Goal: Task Accomplishment & Management: Manage account settings

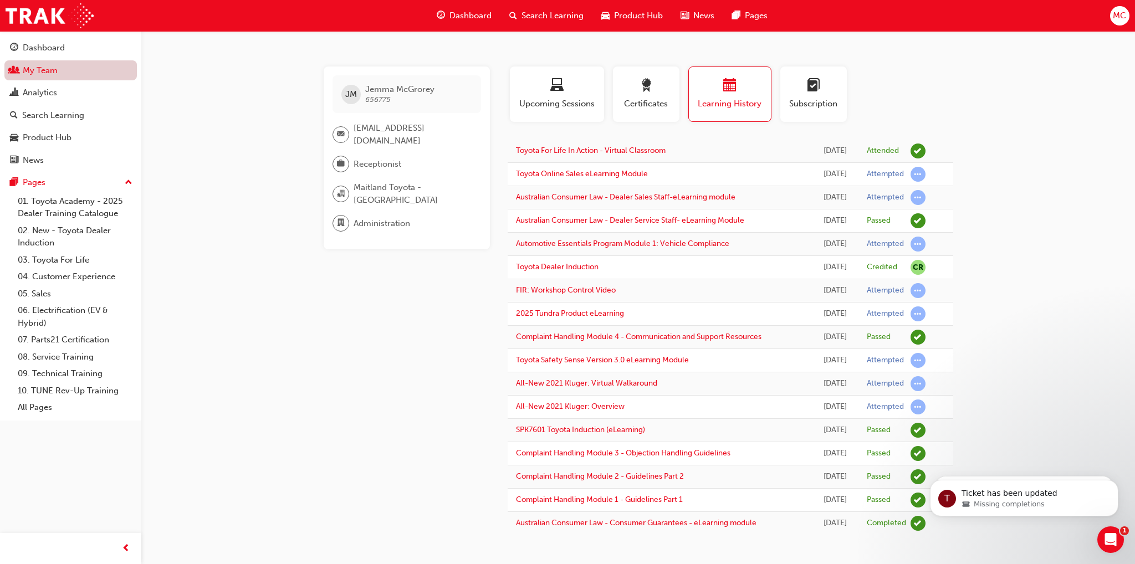
click at [50, 68] on link "My Team" at bounding box center [70, 70] width 133 height 21
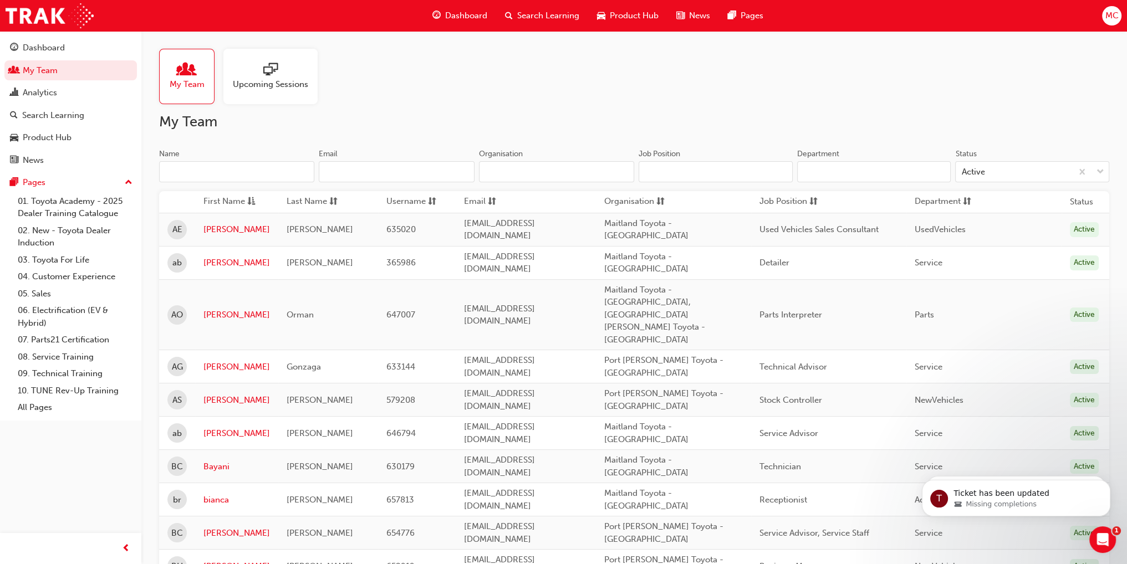
click at [208, 176] on input "Name" at bounding box center [236, 171] width 155 height 21
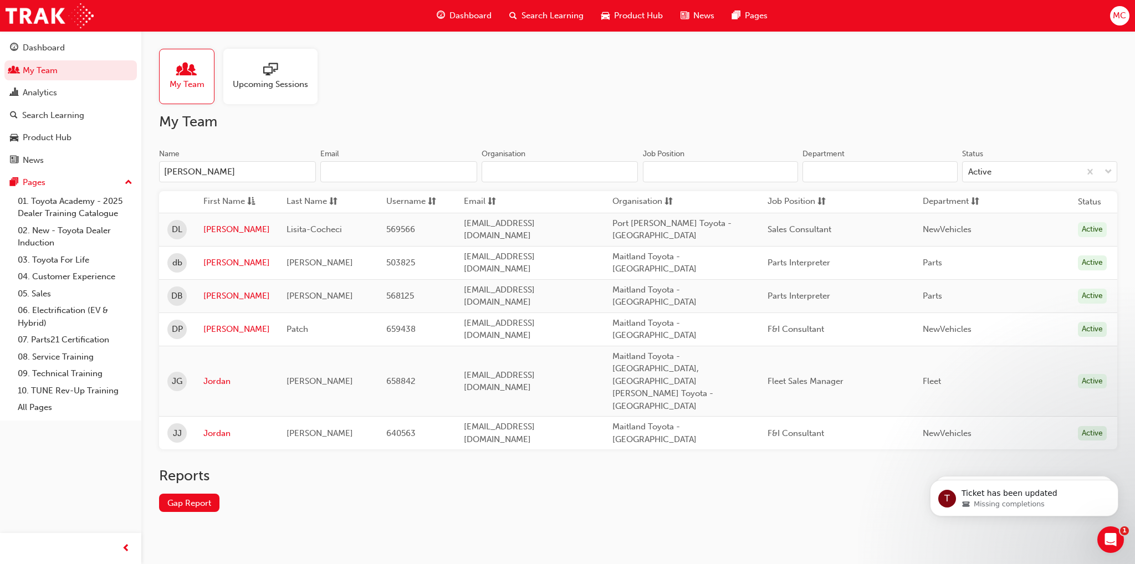
type input "[PERSON_NAME]"
click at [217, 323] on link "[PERSON_NAME]" at bounding box center [236, 329] width 67 height 13
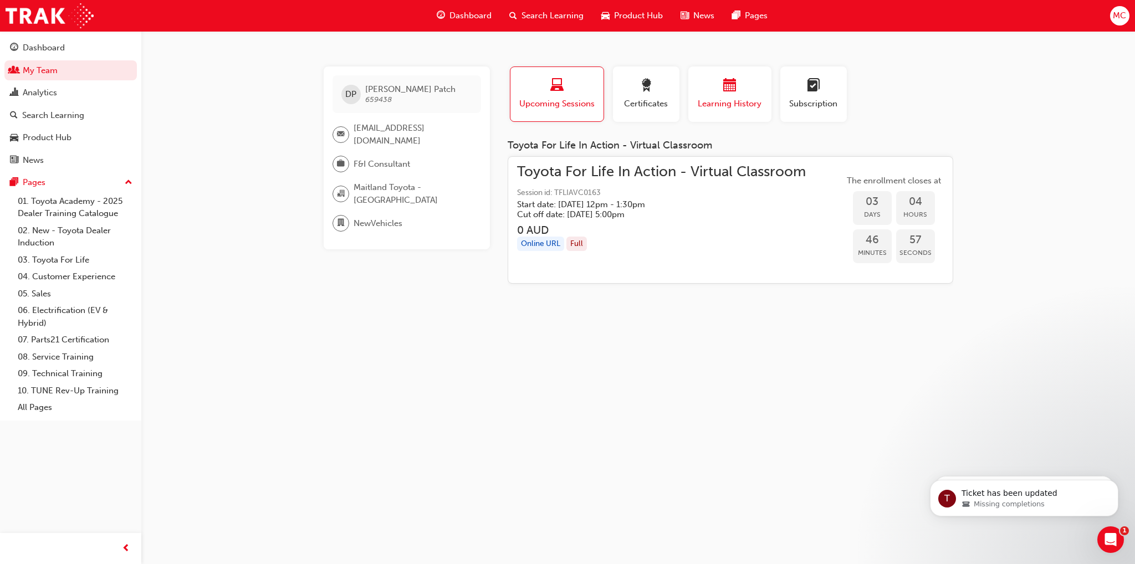
click at [736, 85] on div "button" at bounding box center [730, 87] width 67 height 17
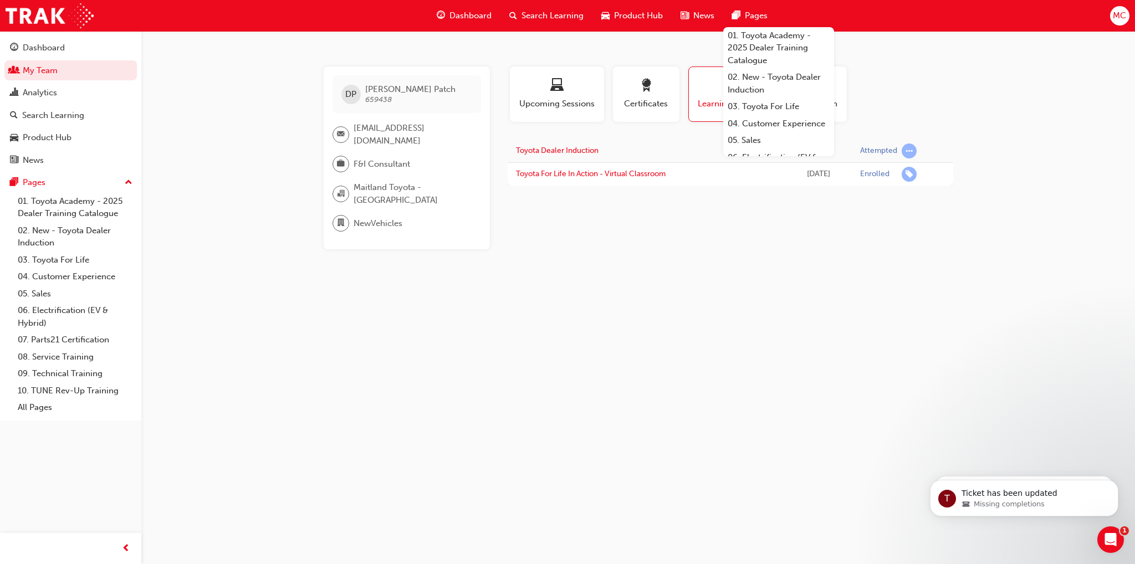
drag, startPoint x: 864, startPoint y: 381, endPoint x: 782, endPoint y: 87, distance: 305.5
click at [863, 381] on div "[PERSON_NAME] 659438 [EMAIL_ADDRESS][DOMAIN_NAME] F&I Consultant [GEOGRAPHIC_DA…" at bounding box center [567, 282] width 1135 height 564
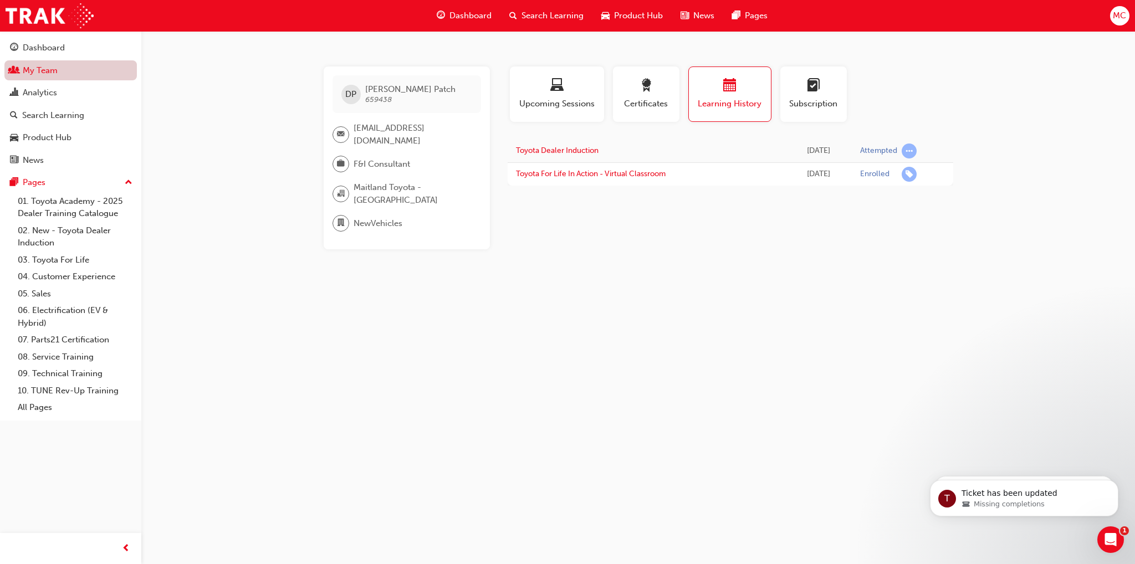
click at [38, 75] on link "My Team" at bounding box center [70, 70] width 133 height 21
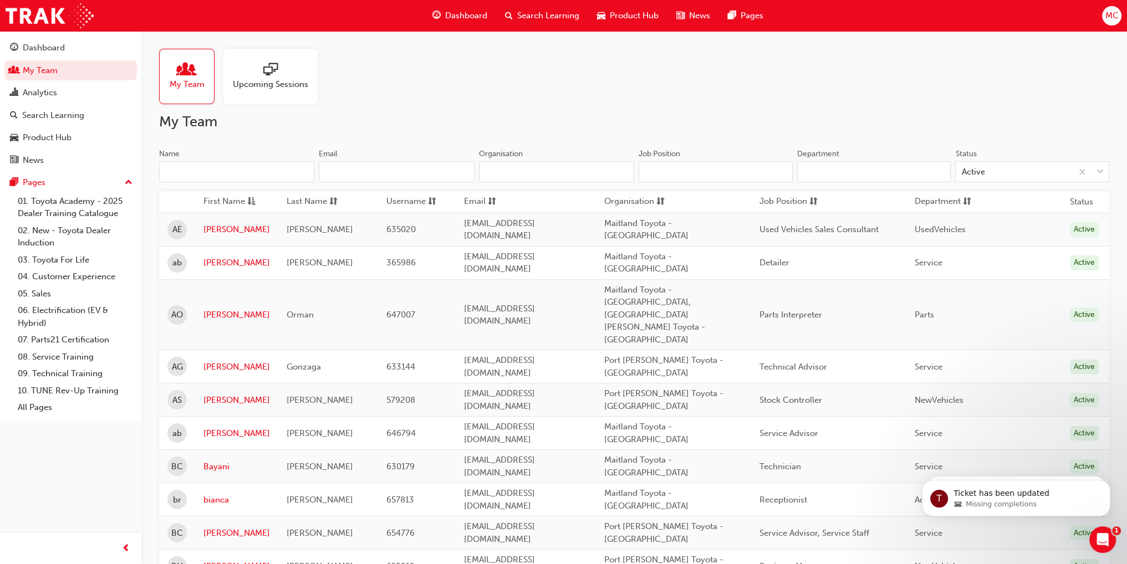
click at [226, 167] on input "Name" at bounding box center [236, 171] width 155 height 21
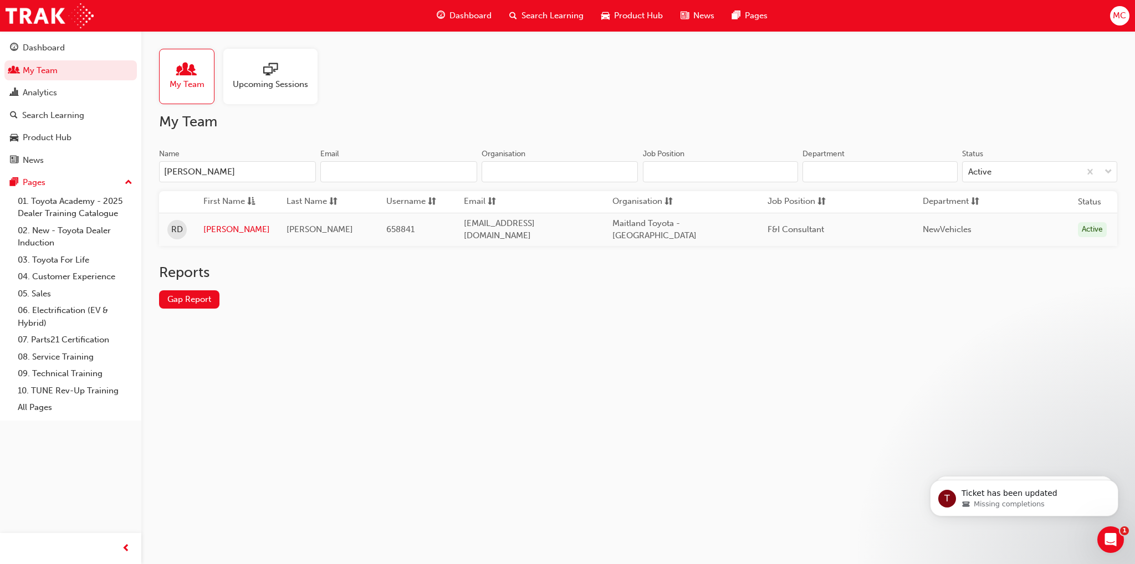
type input "[PERSON_NAME]"
click at [193, 293] on link "Gap Report" at bounding box center [189, 300] width 60 height 18
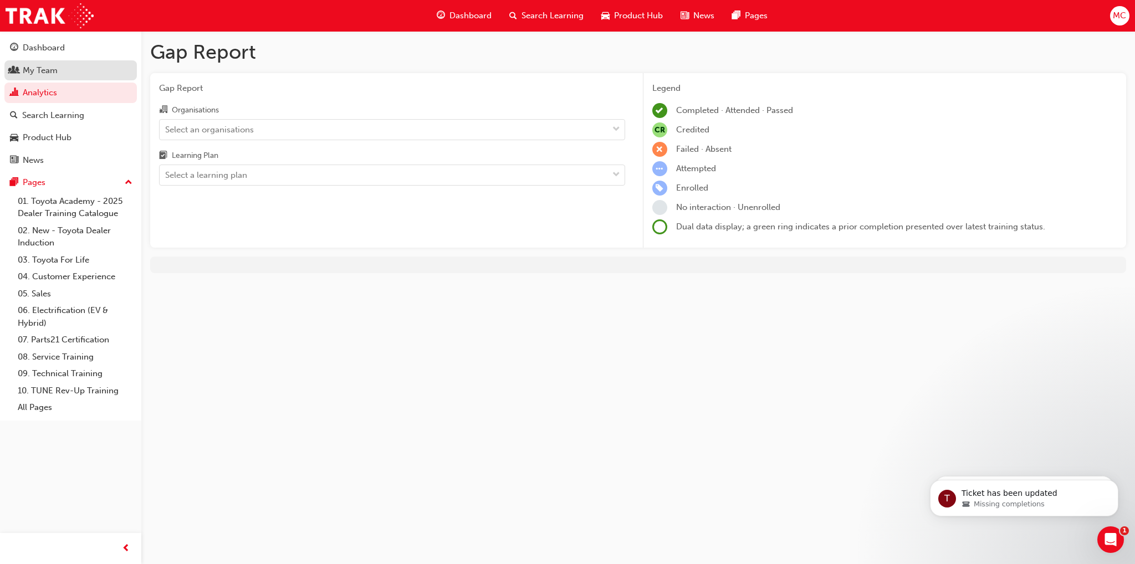
click at [46, 73] on div "My Team" at bounding box center [40, 70] width 35 height 13
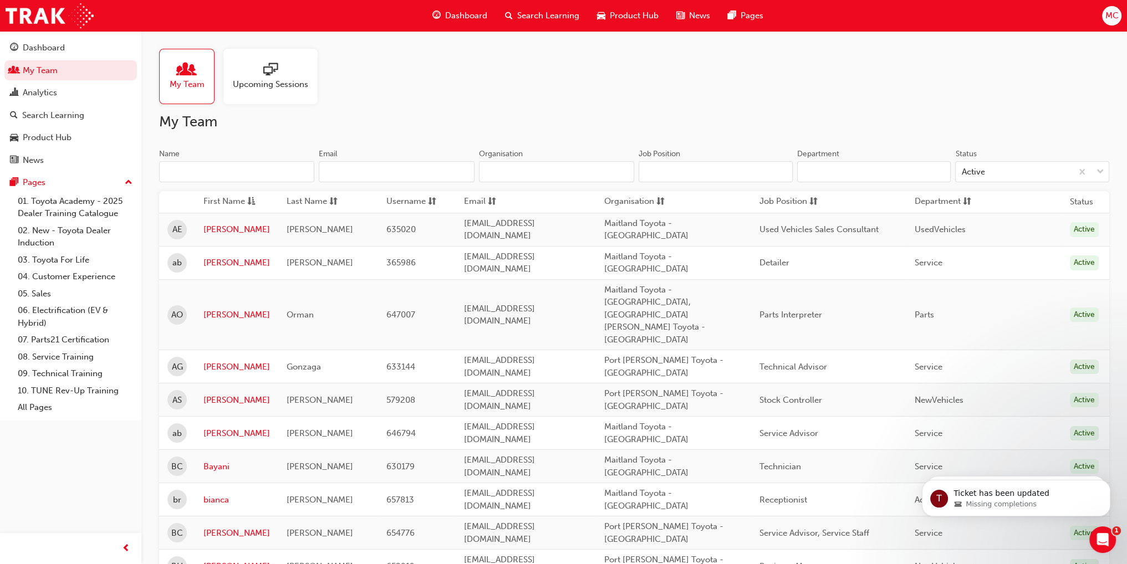
click at [253, 171] on input "Name" at bounding box center [236, 171] width 155 height 21
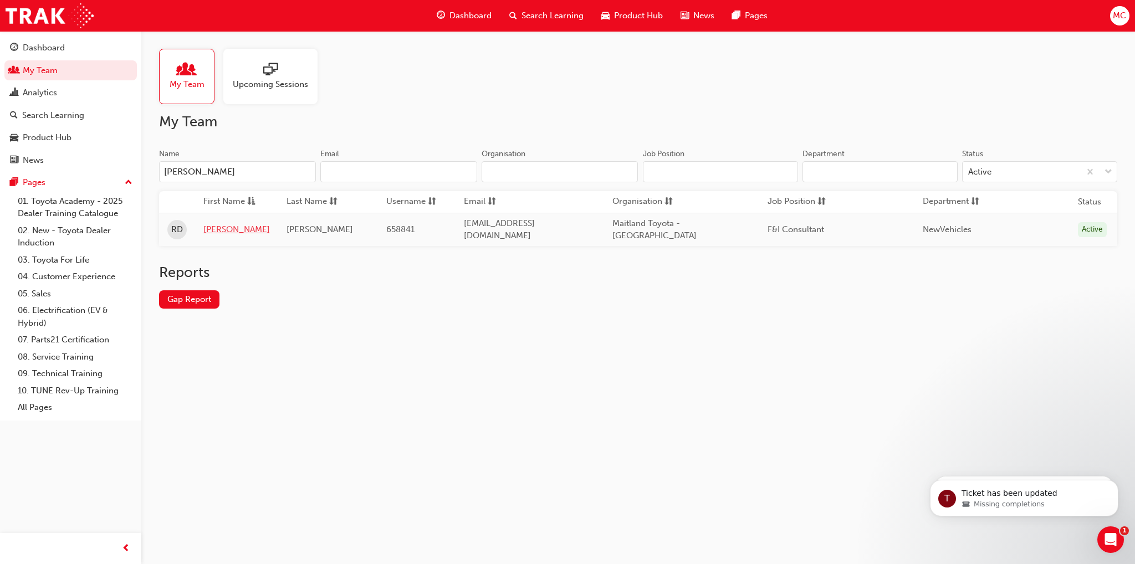
type input "[PERSON_NAME]"
click at [216, 228] on link "[PERSON_NAME]" at bounding box center [236, 229] width 67 height 13
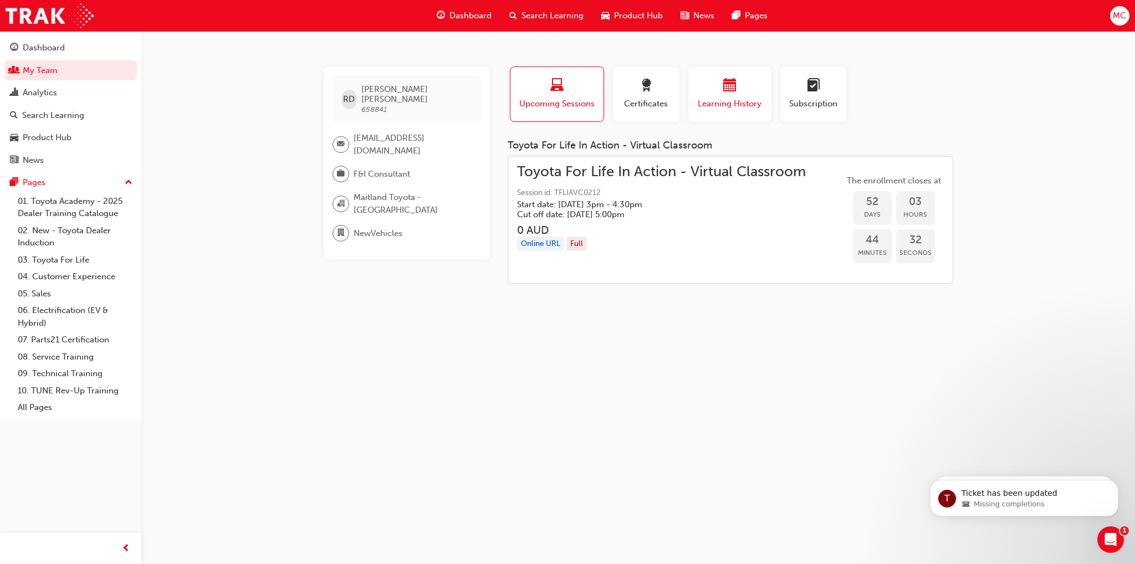
click at [712, 99] on span "Learning History" at bounding box center [730, 104] width 67 height 13
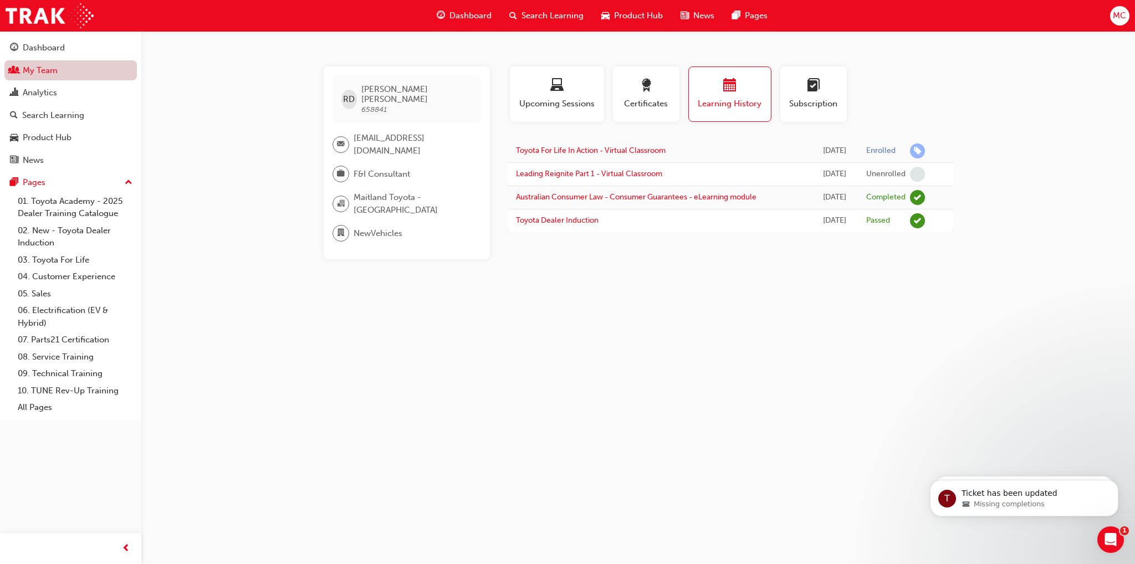
click at [40, 74] on link "My Team" at bounding box center [70, 70] width 133 height 21
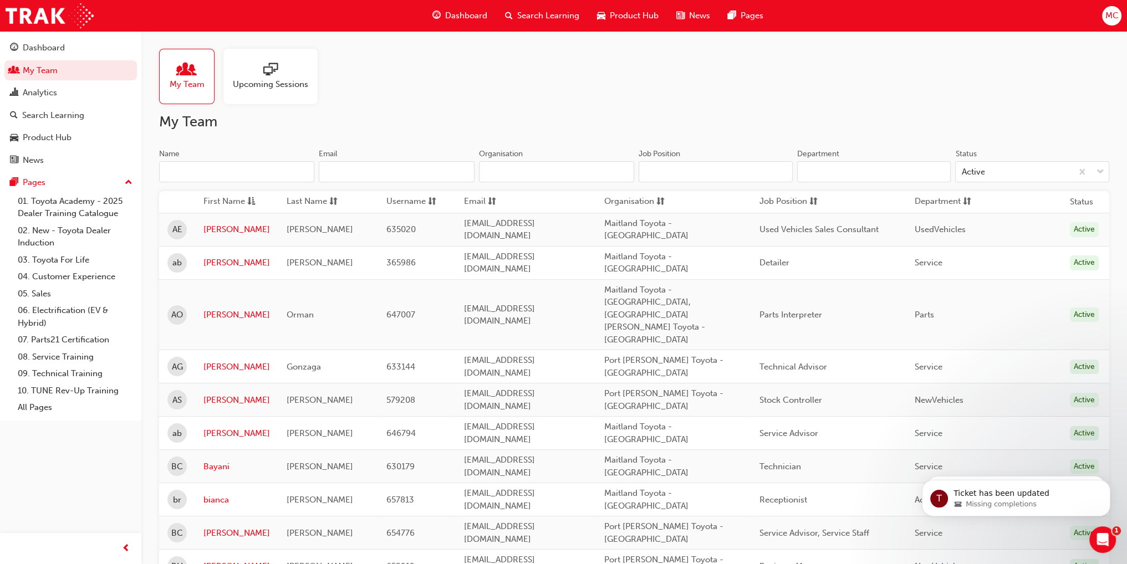
click at [221, 179] on input "Name" at bounding box center [236, 171] width 155 height 21
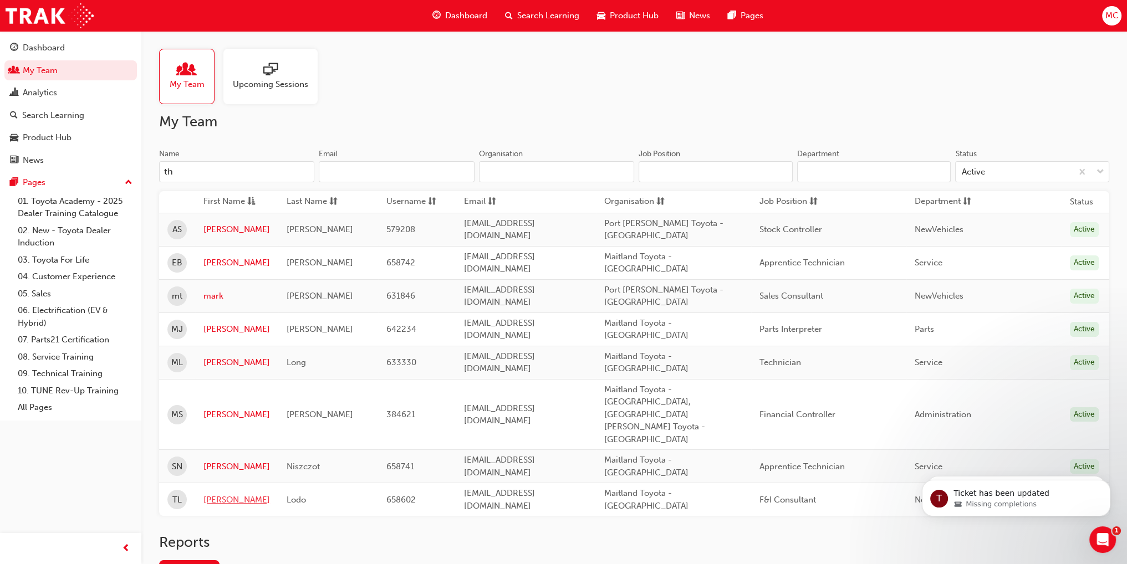
type input "th"
click at [217, 494] on link "[PERSON_NAME]" at bounding box center [236, 500] width 67 height 13
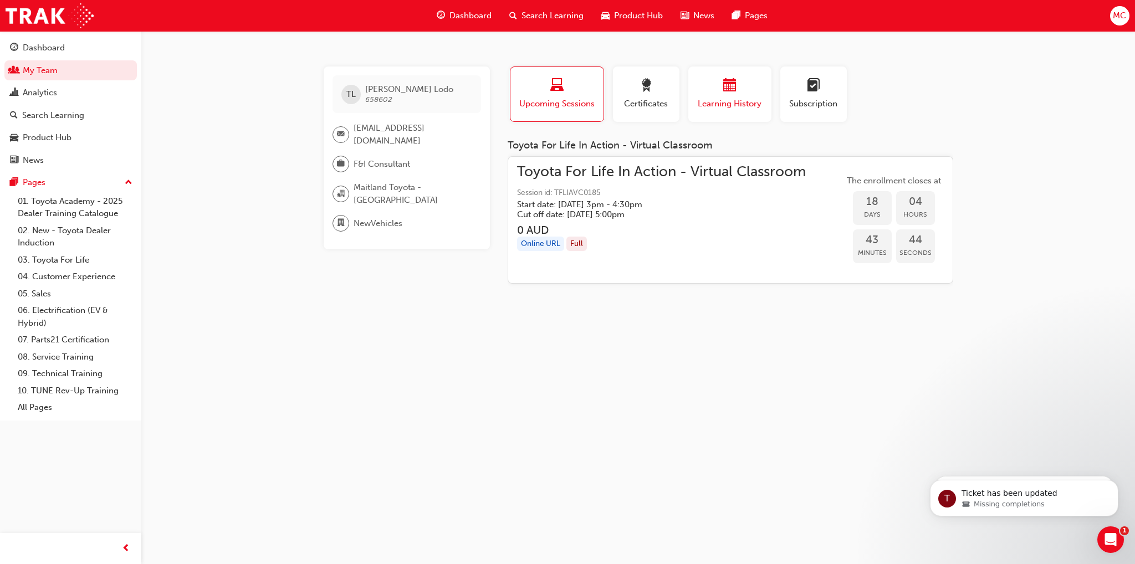
click at [738, 83] on div "button" at bounding box center [730, 87] width 67 height 17
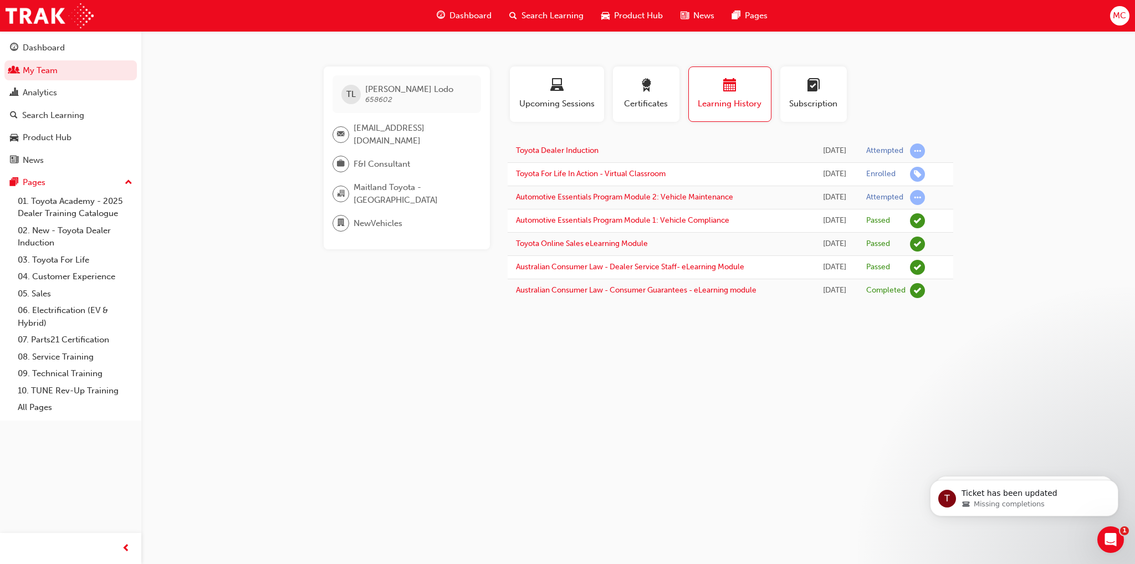
click at [579, 392] on div "TL [PERSON_NAME] Lodo 658602 [EMAIL_ADDRESS][DOMAIN_NAME] F&I Consultant [GEOGR…" at bounding box center [567, 282] width 1135 height 564
click at [45, 69] on link "My Team" at bounding box center [70, 70] width 133 height 21
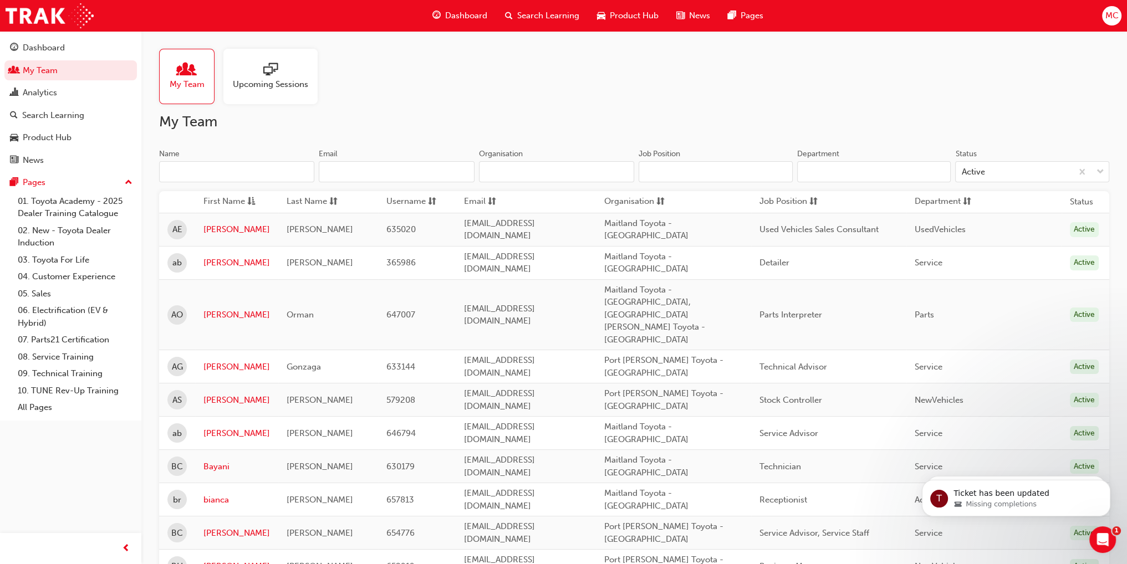
click at [200, 171] on input "Name" at bounding box center [236, 171] width 155 height 21
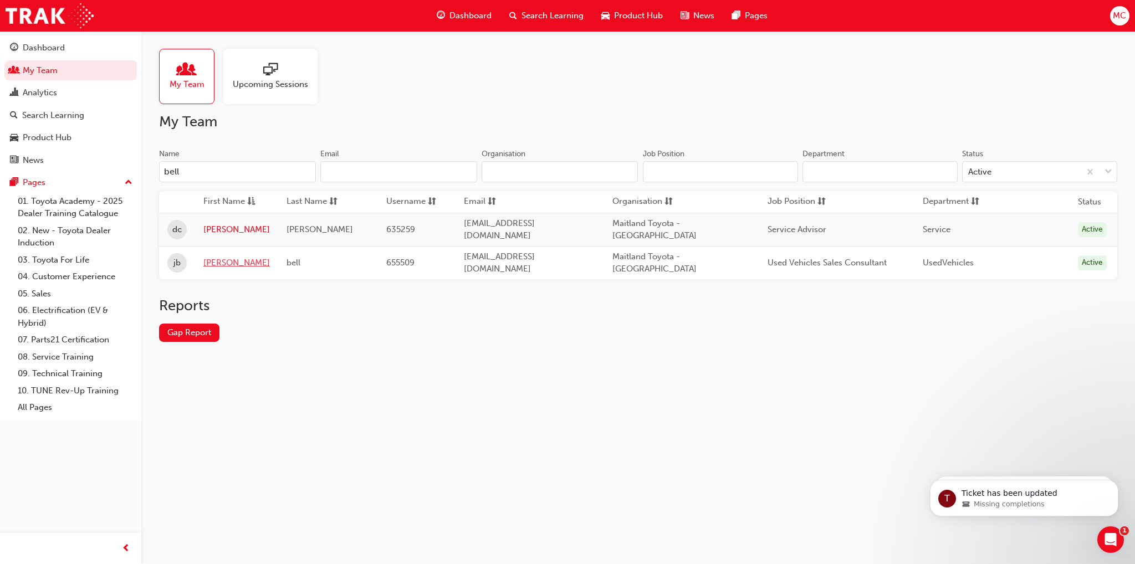
type input "bell"
click at [214, 258] on link "[PERSON_NAME]" at bounding box center [236, 263] width 67 height 13
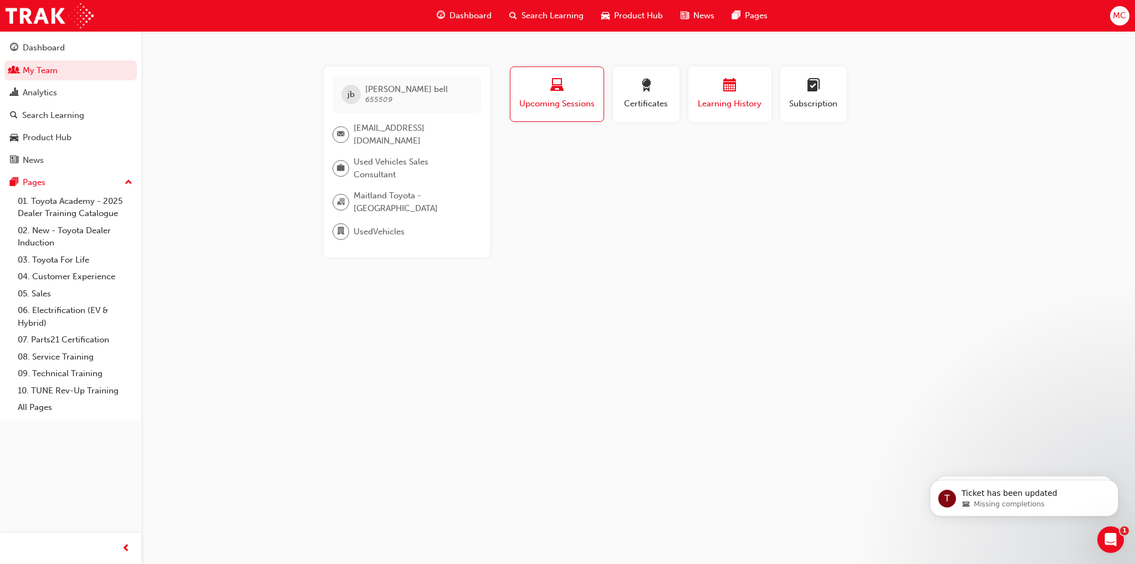
click at [738, 107] on span "Learning History" at bounding box center [730, 104] width 67 height 13
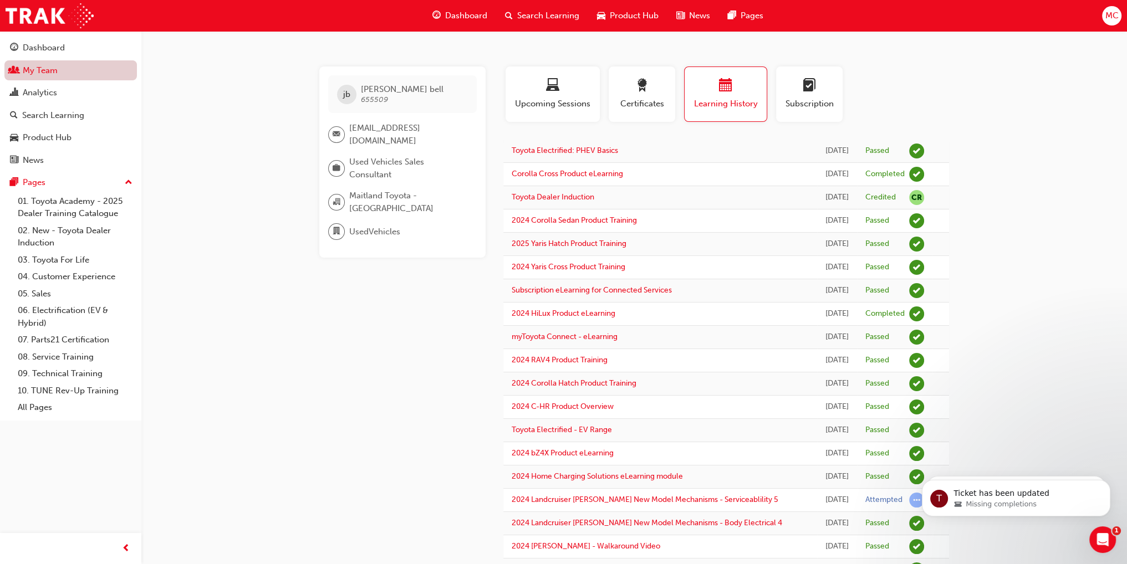
click at [52, 68] on link "My Team" at bounding box center [70, 70] width 133 height 21
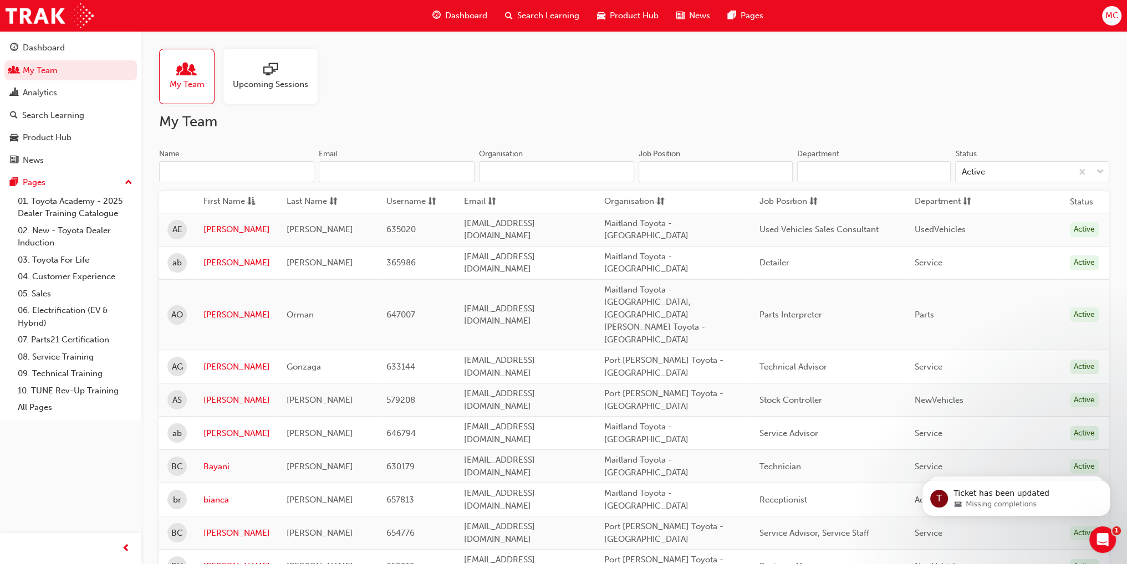
click at [239, 175] on input "Name" at bounding box center [236, 171] width 155 height 21
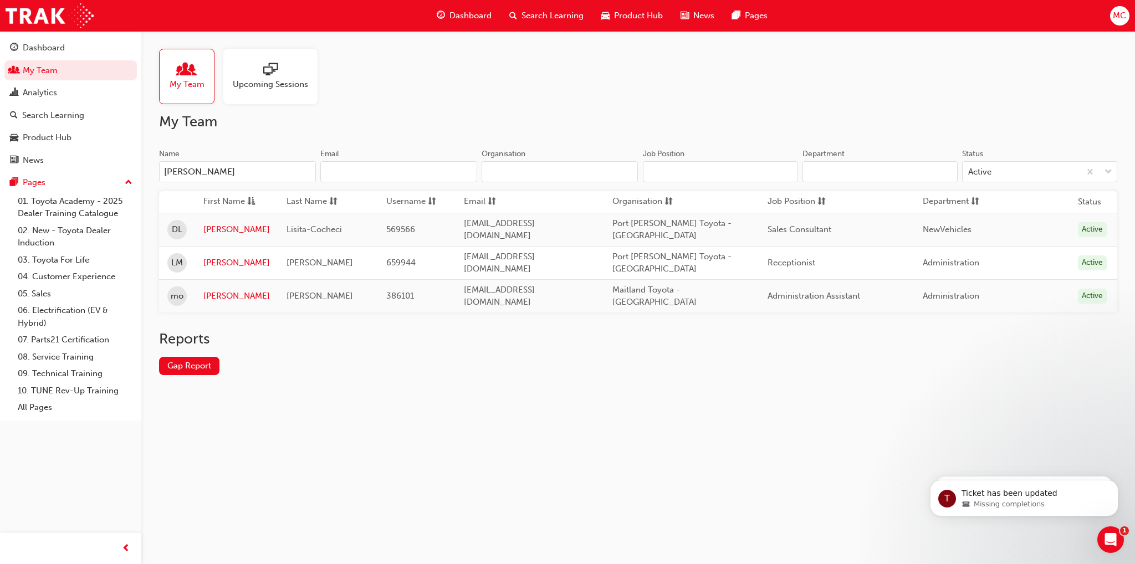
type input "[PERSON_NAME]"
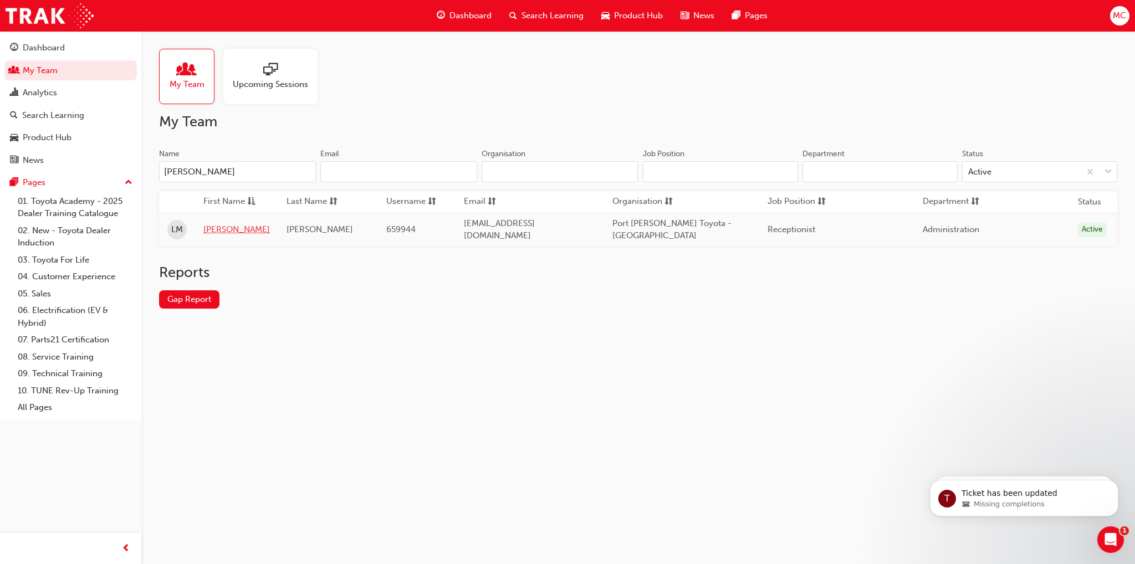
click at [208, 224] on link "[PERSON_NAME]" at bounding box center [236, 229] width 67 height 13
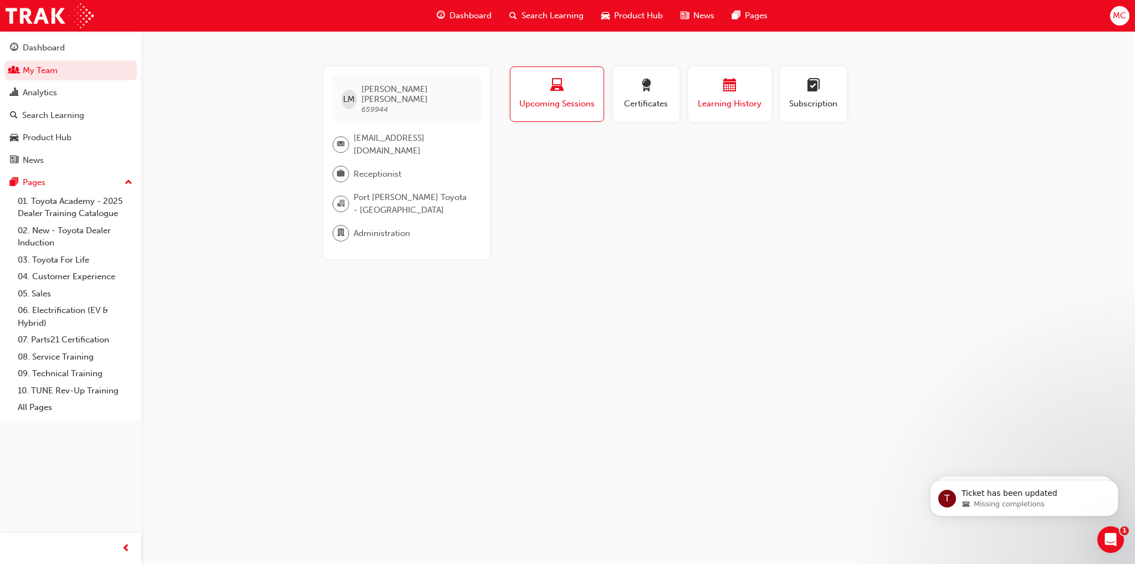
click at [748, 103] on span "Learning History" at bounding box center [730, 104] width 67 height 13
